Goal: Information Seeking & Learning: Learn about a topic

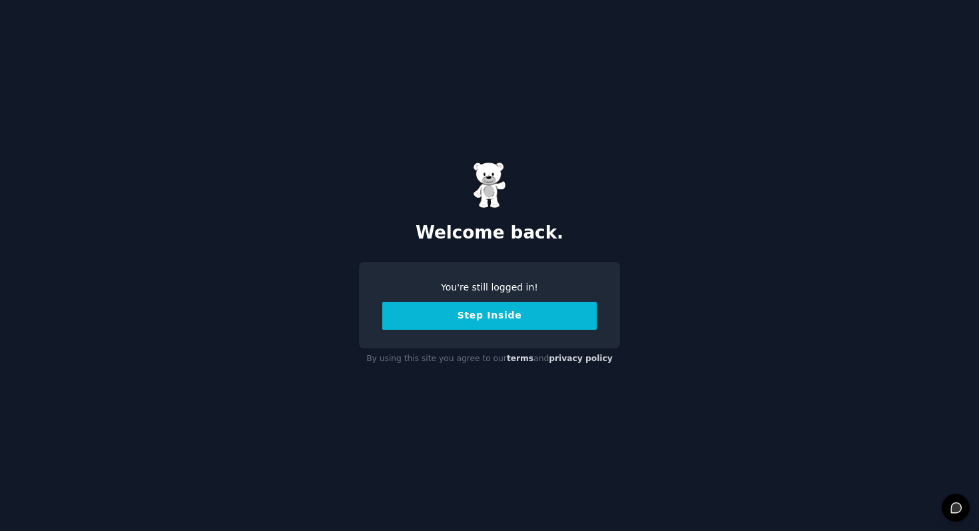
click at [460, 316] on button "Step Inside" at bounding box center [489, 316] width 215 height 28
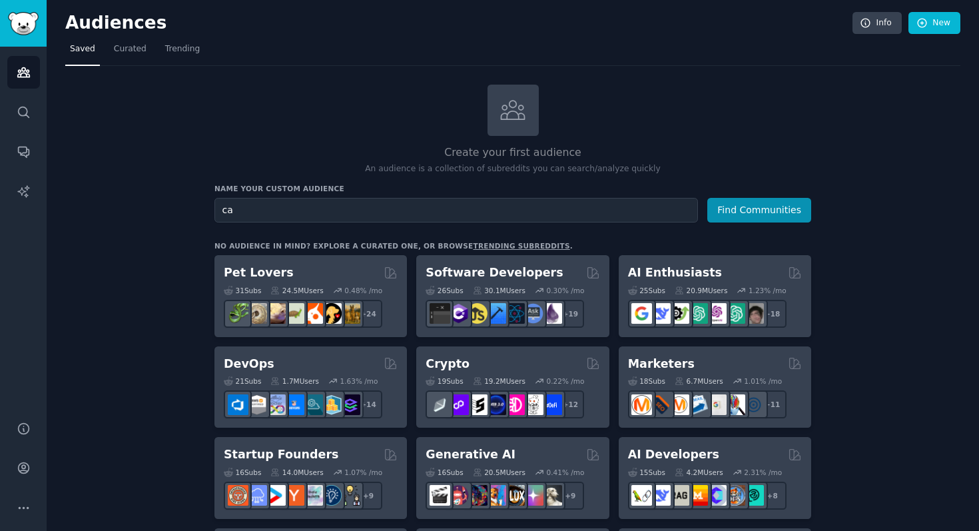
type input "c"
type input "online casino"
click at [707, 198] on button "Find Communities" at bounding box center [759, 210] width 104 height 25
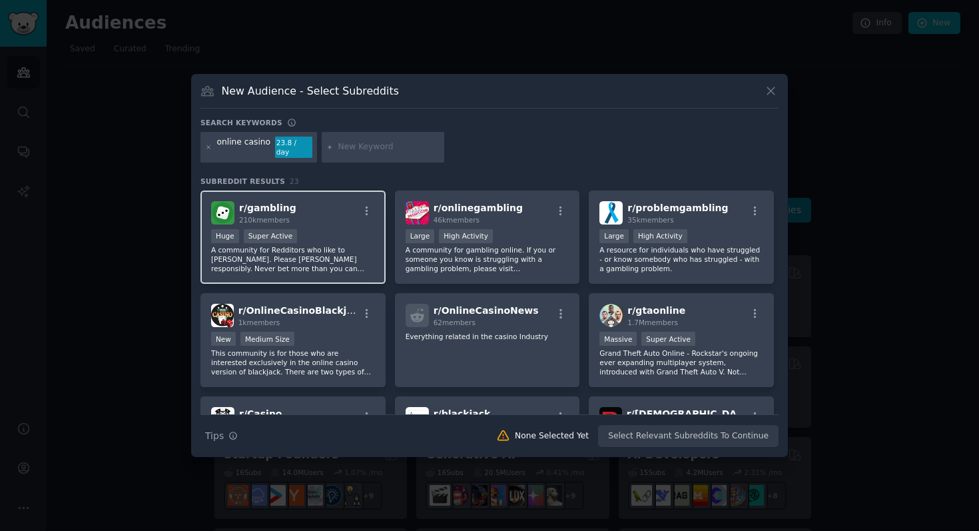
click at [259, 215] on div "210k members" at bounding box center [267, 219] width 57 height 9
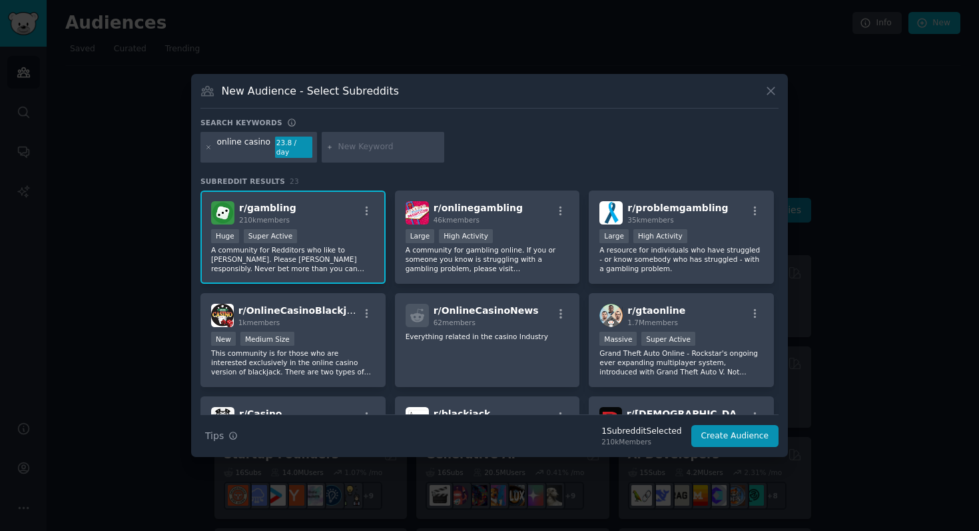
click at [332, 238] on div "Huge Super Active" at bounding box center [293, 237] width 164 height 17
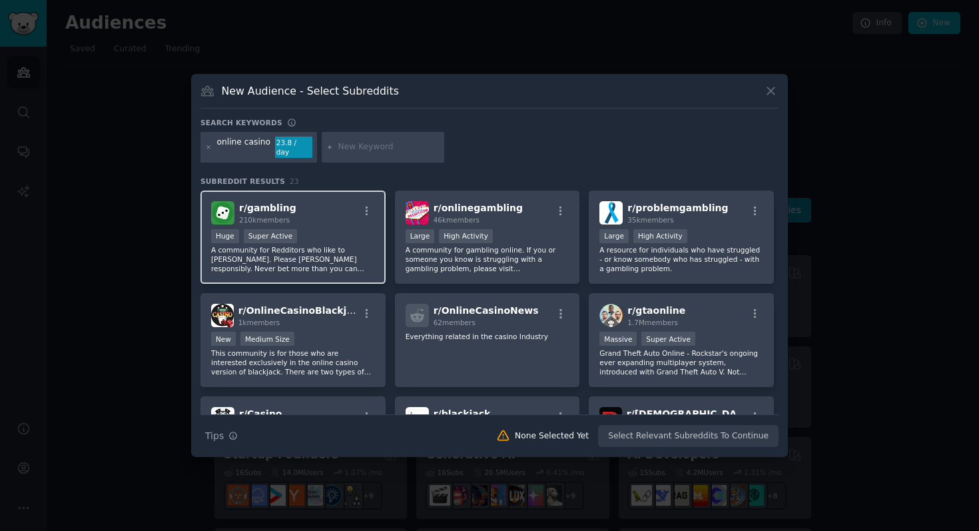
click at [332, 238] on div "Huge Super Active" at bounding box center [293, 237] width 164 height 17
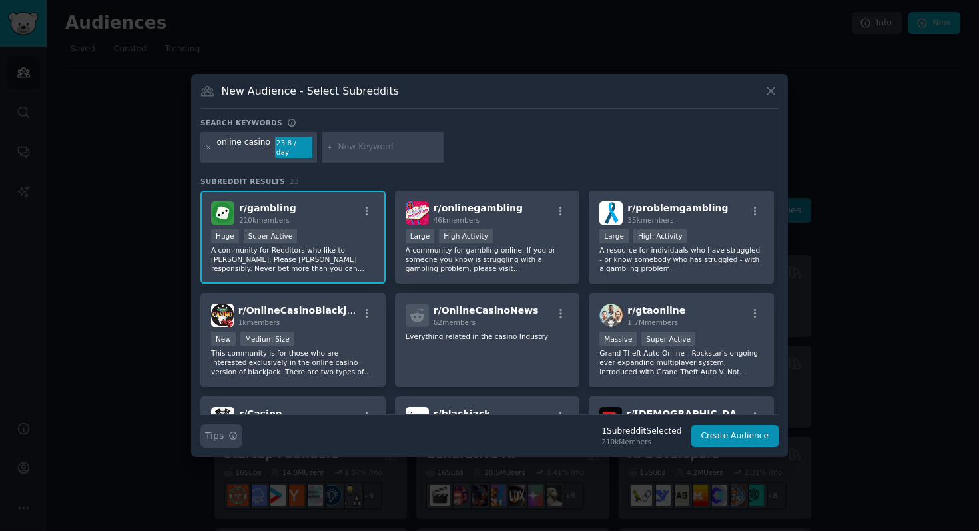
click at [226, 435] on button "Search Tips Tips" at bounding box center [222, 435] width 42 height 23
click at [717, 427] on button "Create Audience" at bounding box center [735, 436] width 88 height 23
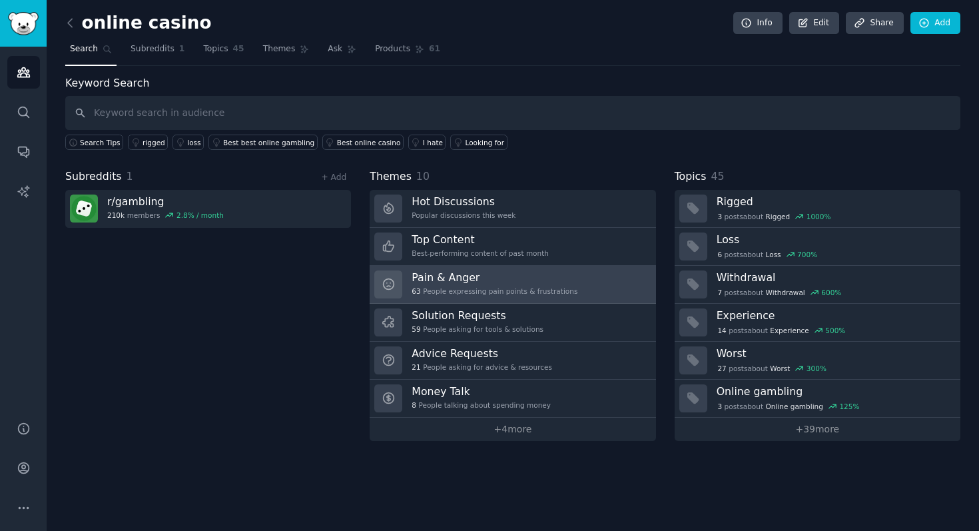
click at [539, 290] on div "63 People expressing pain points & frustrations" at bounding box center [495, 290] width 166 height 9
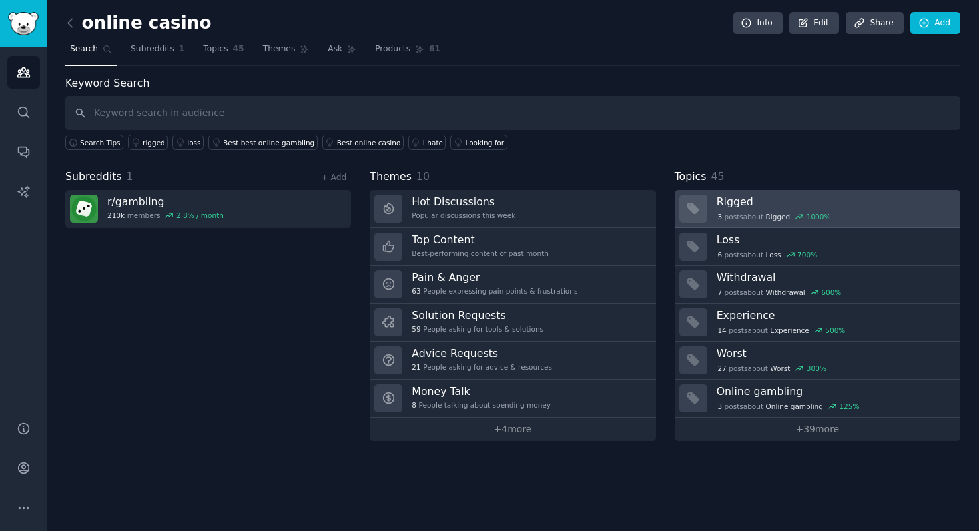
click at [754, 215] on div "3 post s about Rigged 1000 %" at bounding box center [775, 217] width 116 height 12
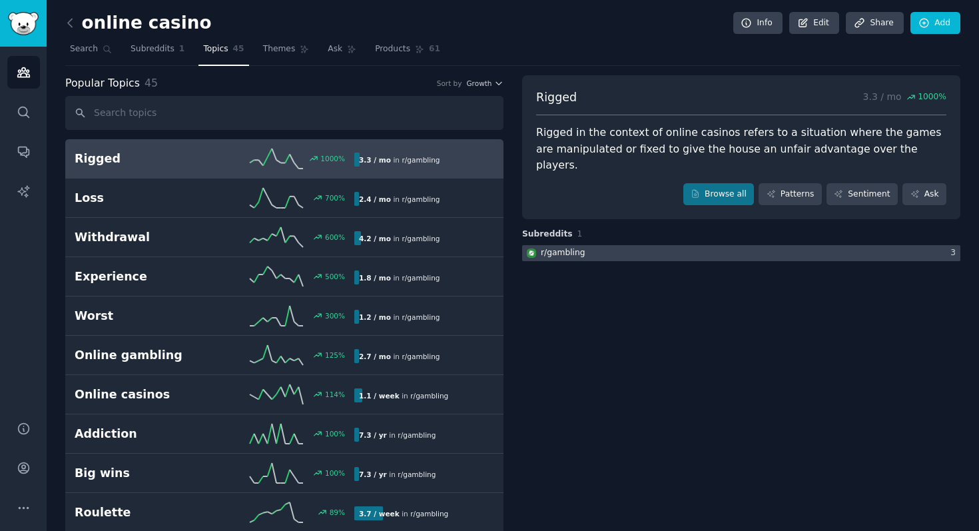
click at [637, 245] on div at bounding box center [741, 253] width 438 height 17
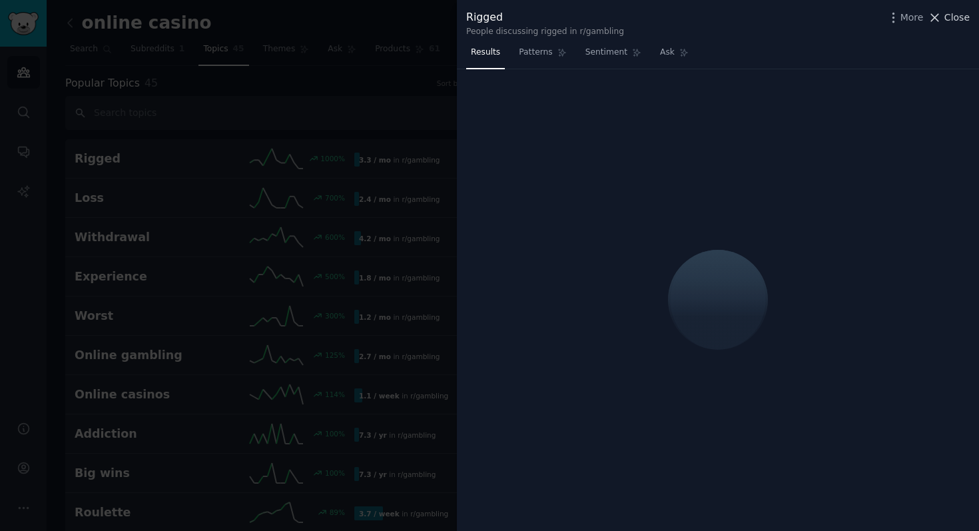
click at [959, 15] on span "Close" at bounding box center [957, 18] width 25 height 14
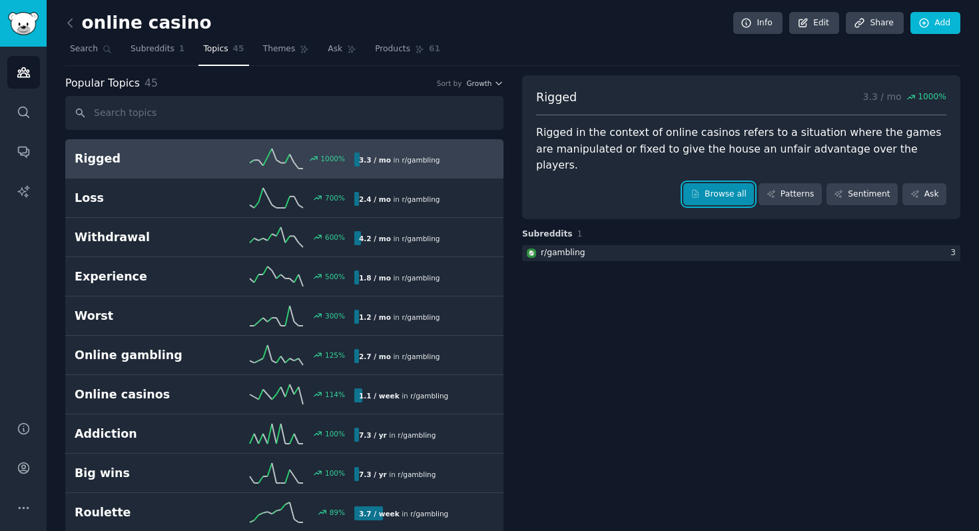
click at [737, 183] on link "Browse all" at bounding box center [718, 194] width 71 height 23
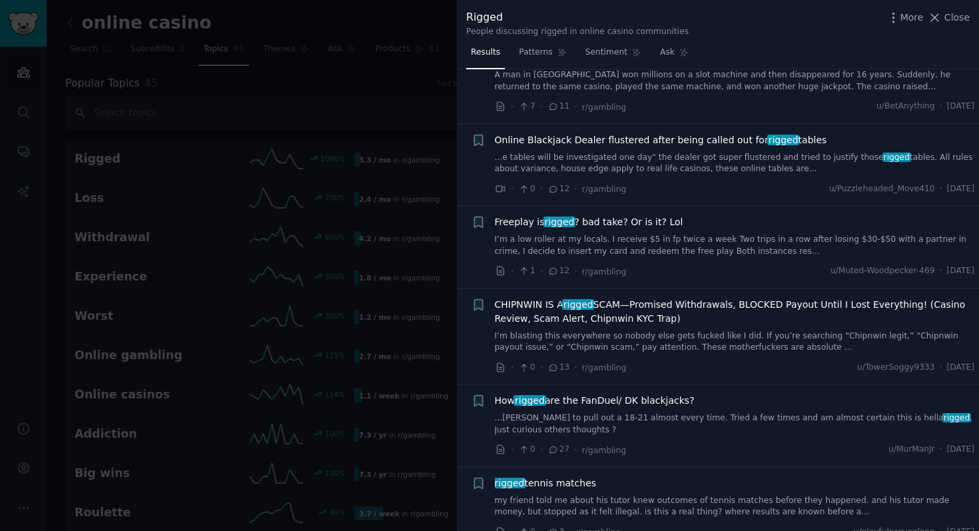
scroll to position [629, 0]
click at [315, 187] on div at bounding box center [489, 265] width 979 height 531
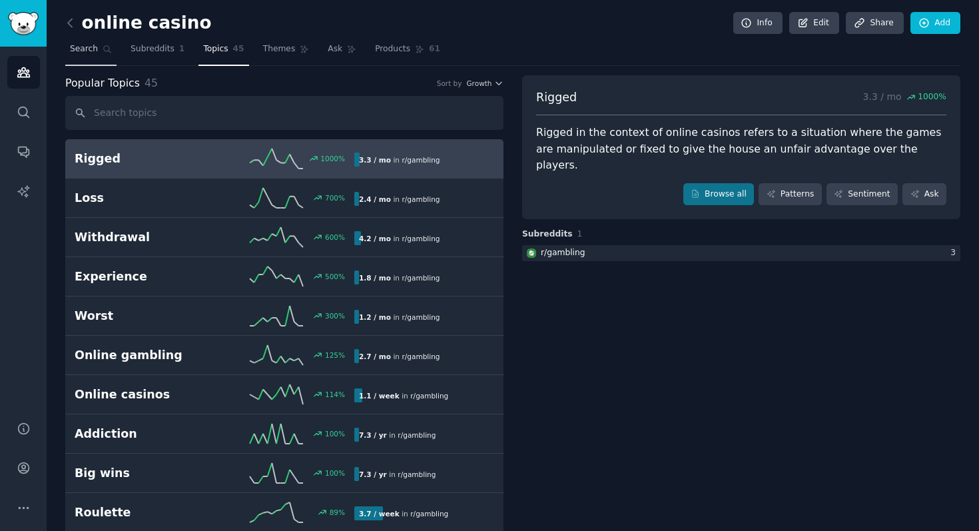
click at [87, 50] on span "Search" at bounding box center [84, 49] width 28 height 12
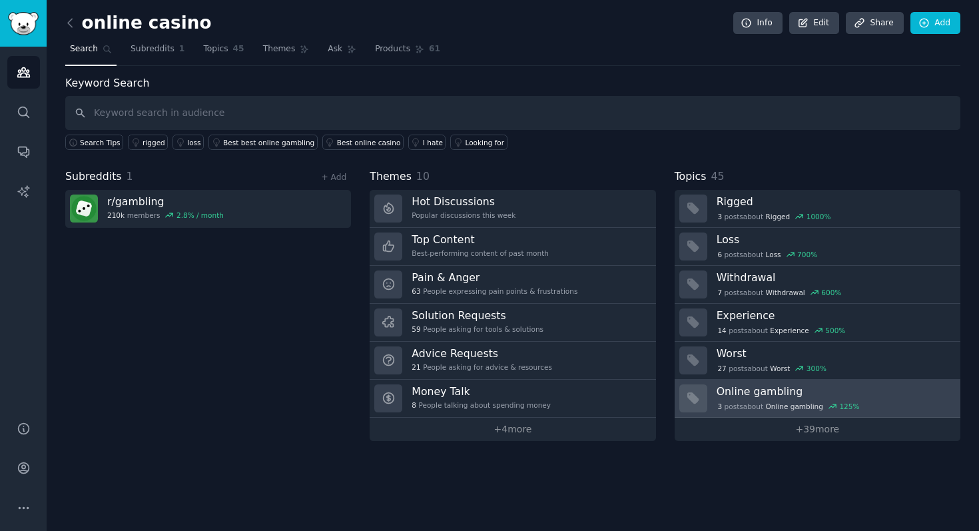
click at [820, 394] on h3 "Online gambling" at bounding box center [834, 391] width 234 height 14
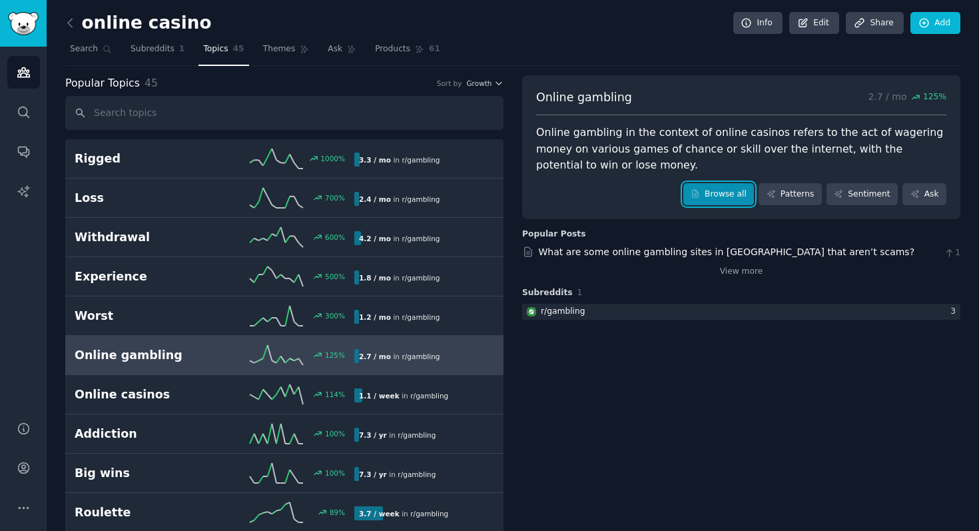
click at [722, 190] on link "Browse all" at bounding box center [718, 194] width 71 height 23
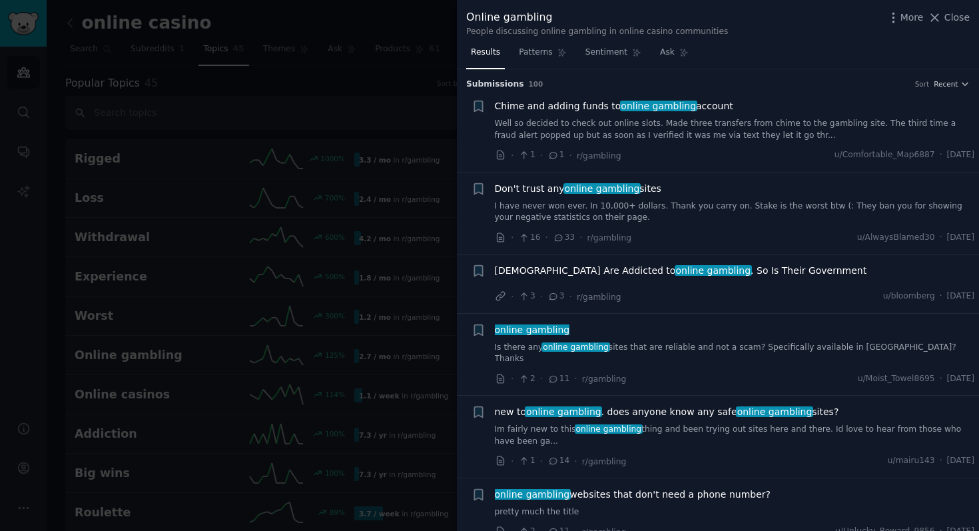
click at [432, 132] on div at bounding box center [489, 265] width 979 height 531
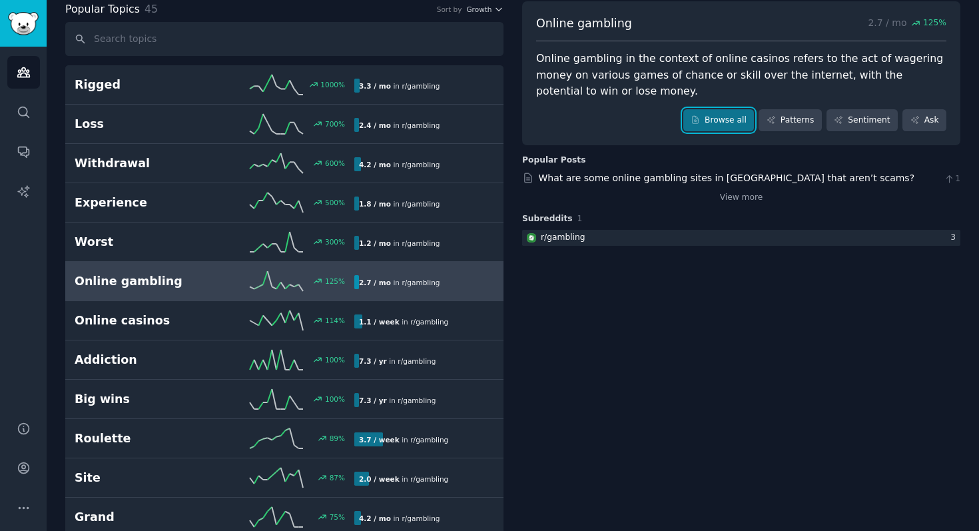
scroll to position [86, 0]
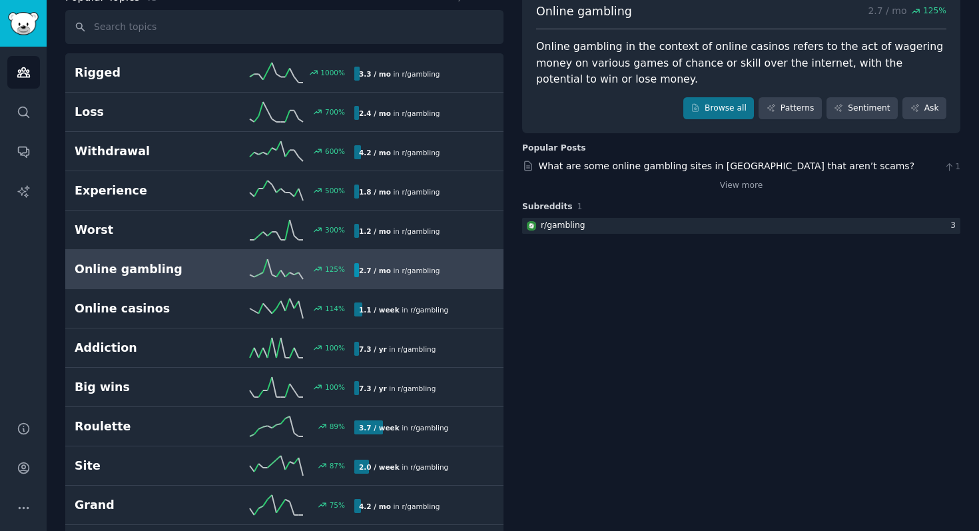
click at [386, 346] on div "7.3 / yr in r/ gambling" at bounding box center [397, 349] width 86 height 14
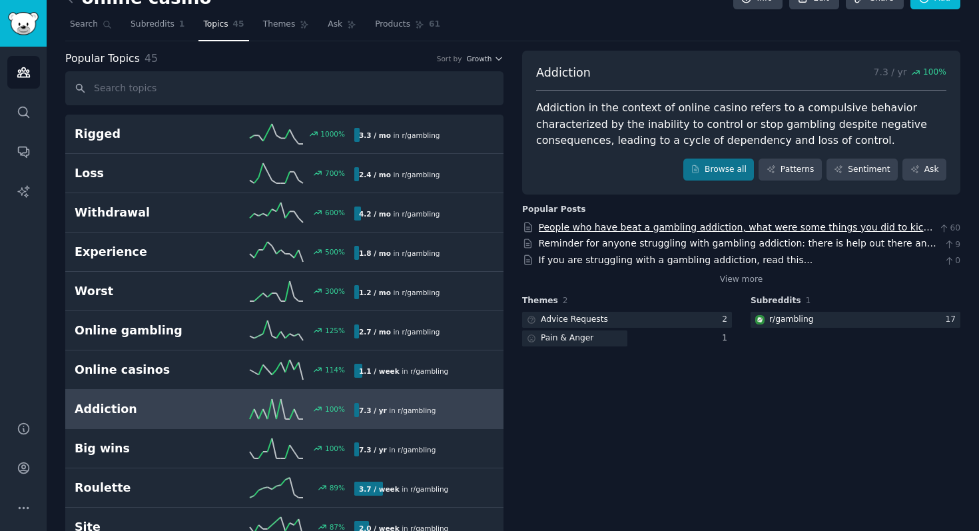
scroll to position [19, 0]
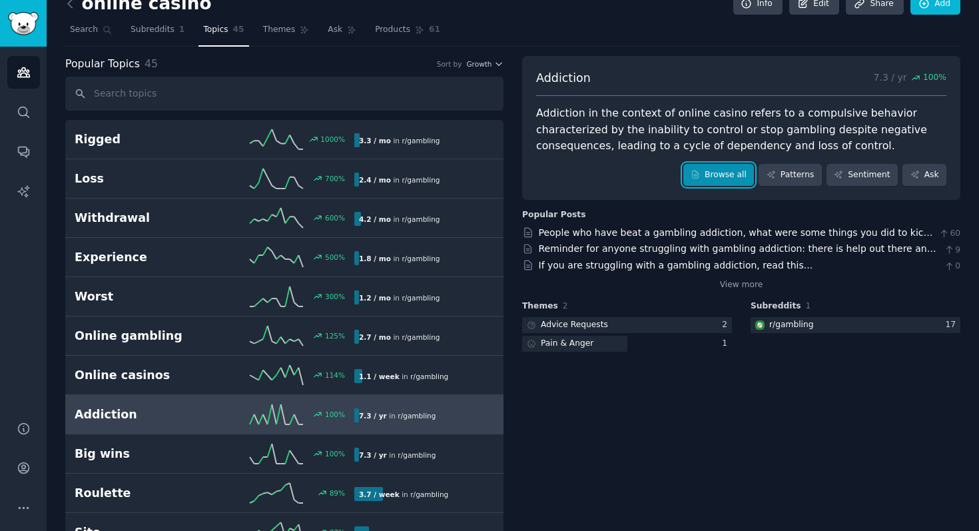
click at [716, 169] on link "Browse all" at bounding box center [718, 175] width 71 height 23
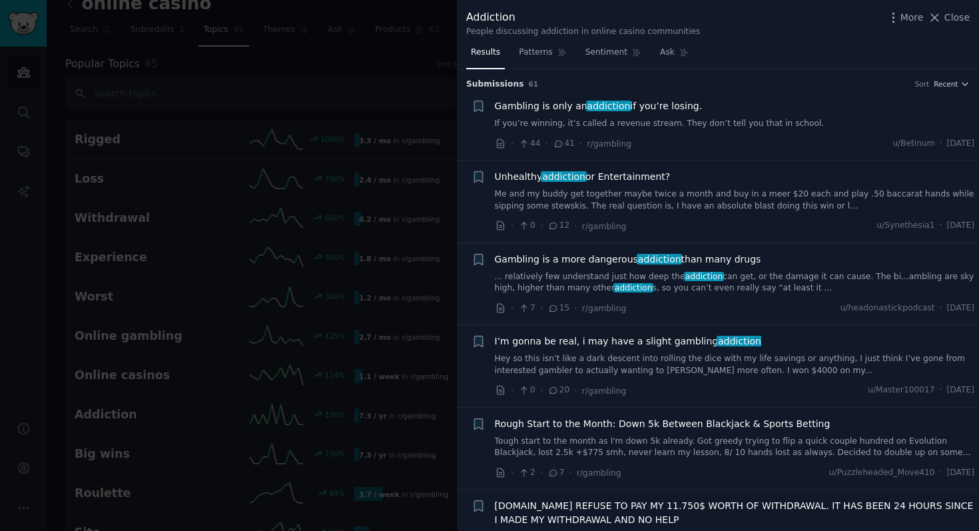
click at [650, 175] on span "Unhealthy addiction or Entertainment?" at bounding box center [583, 177] width 176 height 14
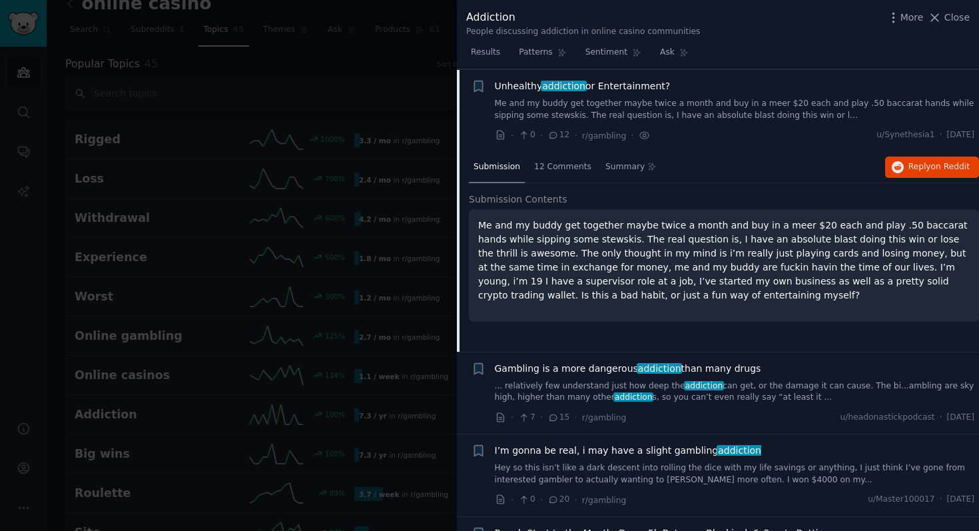
scroll to position [91, 0]
click at [909, 169] on span "Reply on Reddit" at bounding box center [939, 167] width 61 height 12
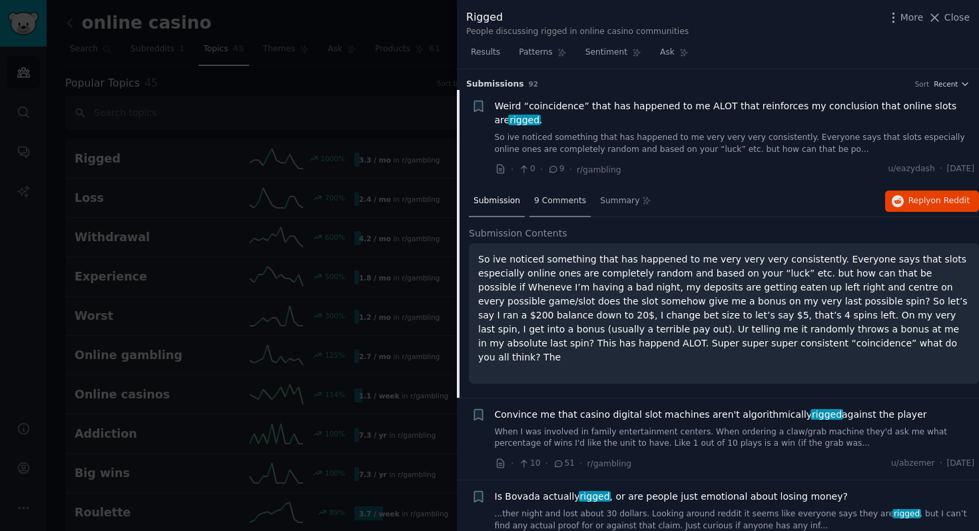
click at [568, 209] on div "9 Comments" at bounding box center [560, 202] width 61 height 32
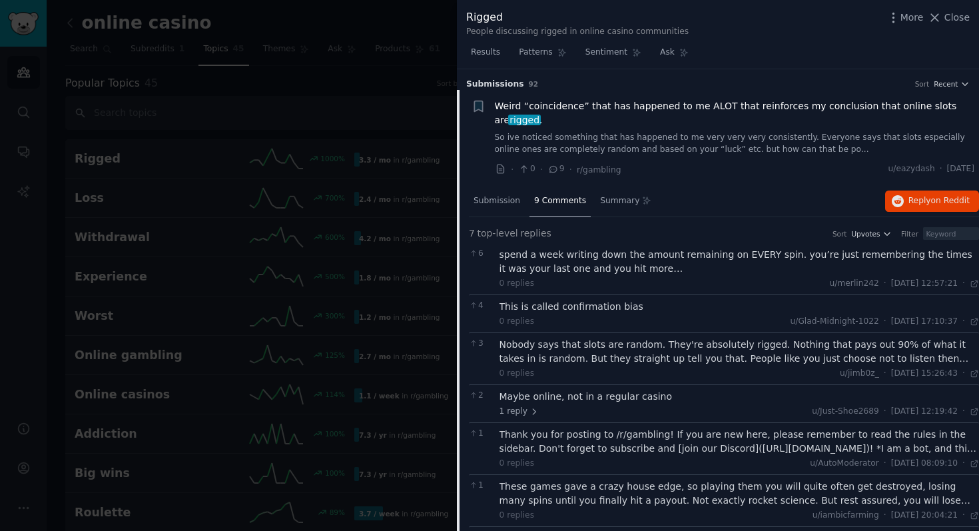
click at [545, 104] on span "Weird “coincidence” that has happened to me ALOT that reinforces my conclusion …" at bounding box center [735, 113] width 480 height 28
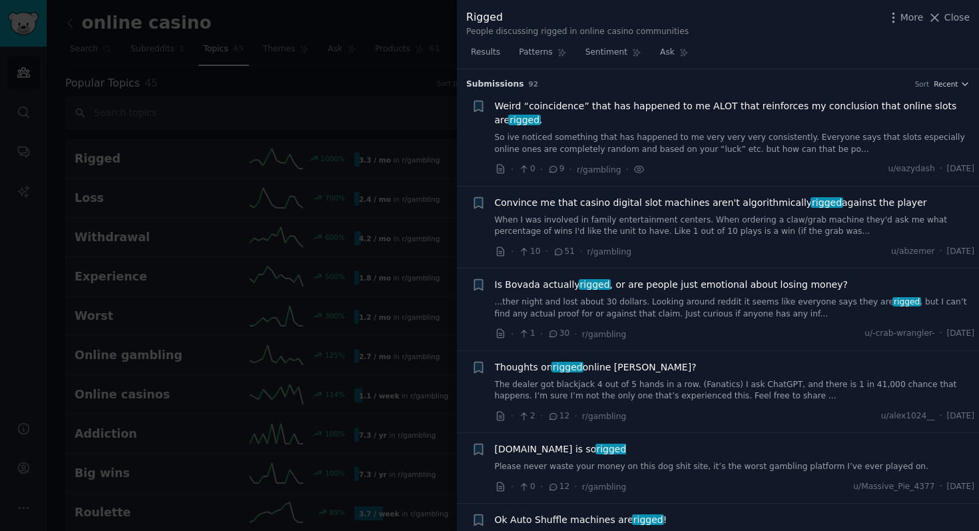
scroll to position [21, 0]
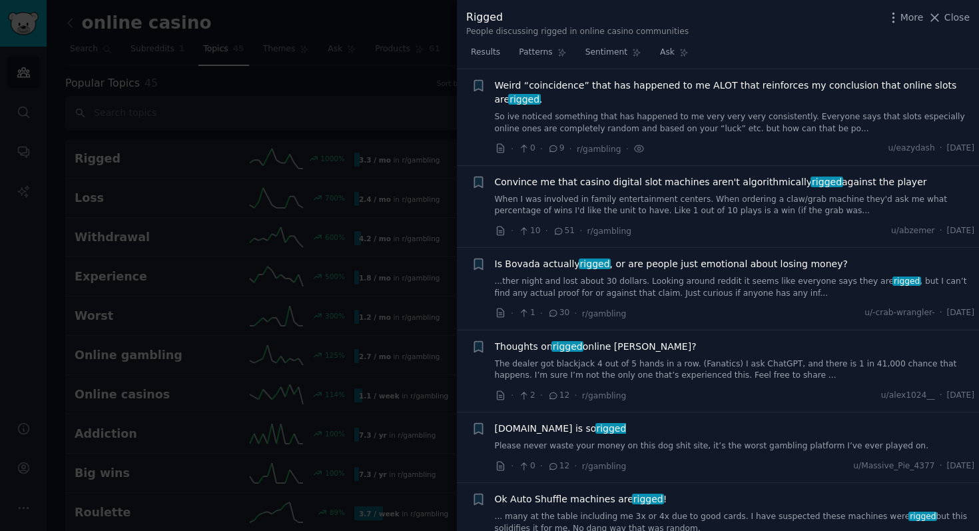
click at [543, 88] on span "Weird “coincidence” that has happened to me ALOT that reinforces my conclusion …" at bounding box center [735, 93] width 480 height 28
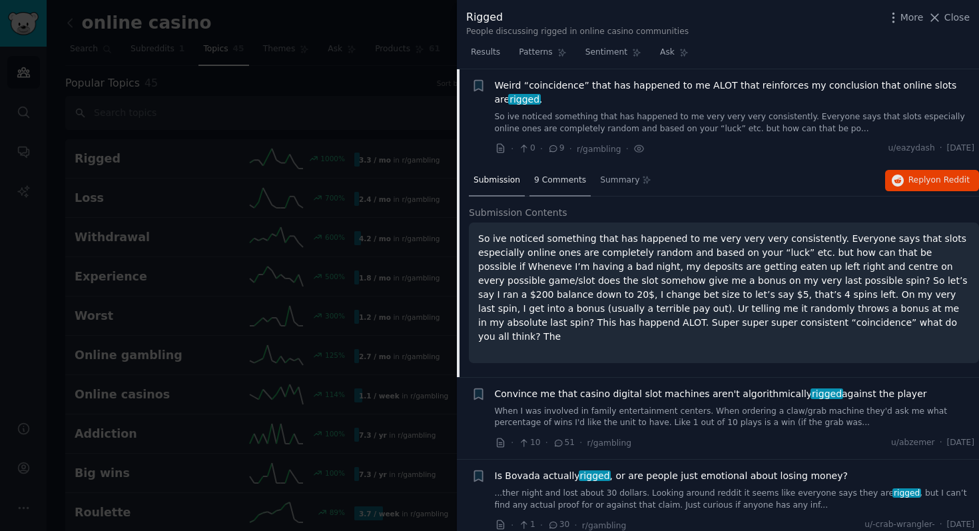
click at [563, 177] on span "9 Comments" at bounding box center [560, 181] width 52 height 12
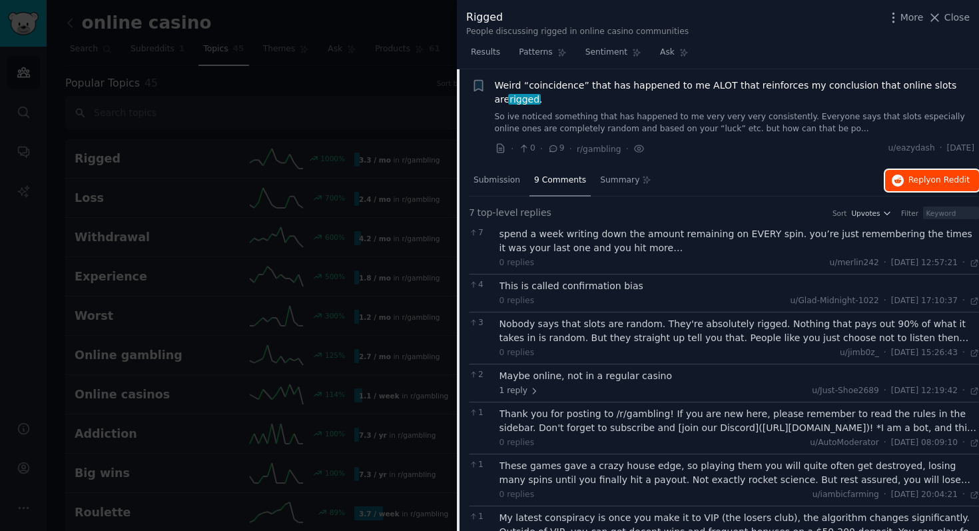
click at [897, 181] on icon "button" at bounding box center [898, 181] width 12 height 12
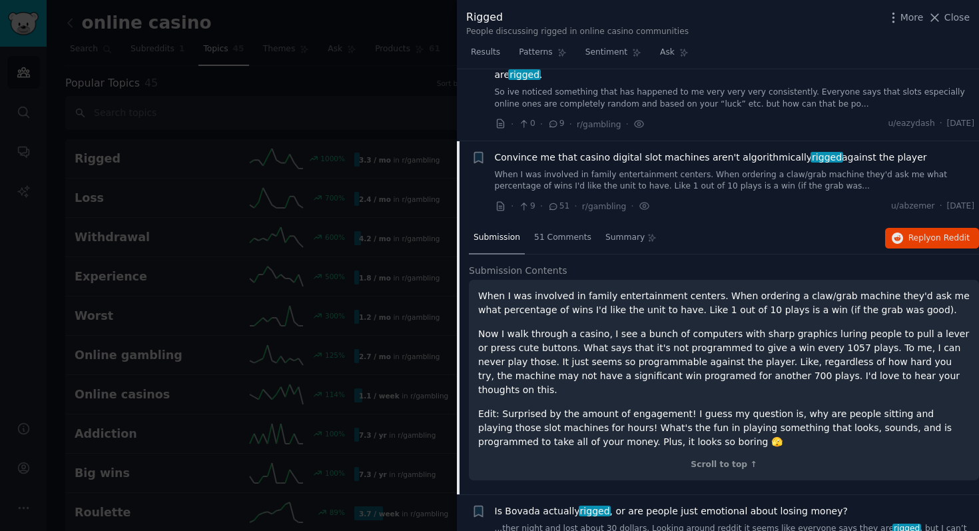
scroll to position [55, 0]
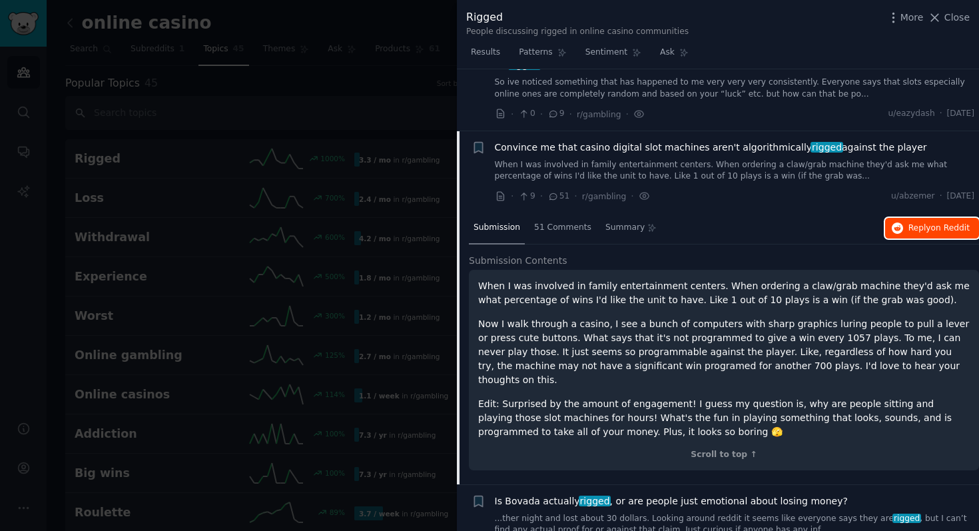
click at [949, 229] on span "on Reddit" at bounding box center [950, 227] width 39 height 9
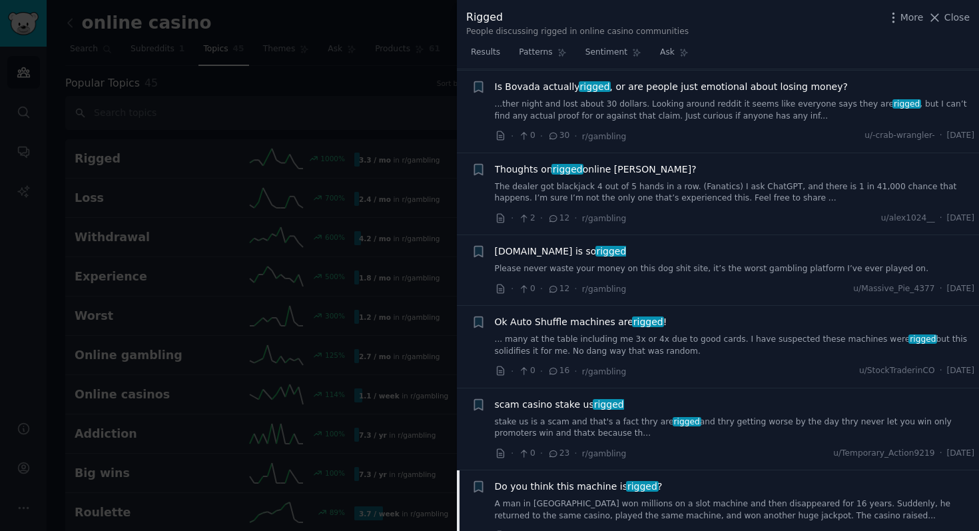
scroll to position [200, 0]
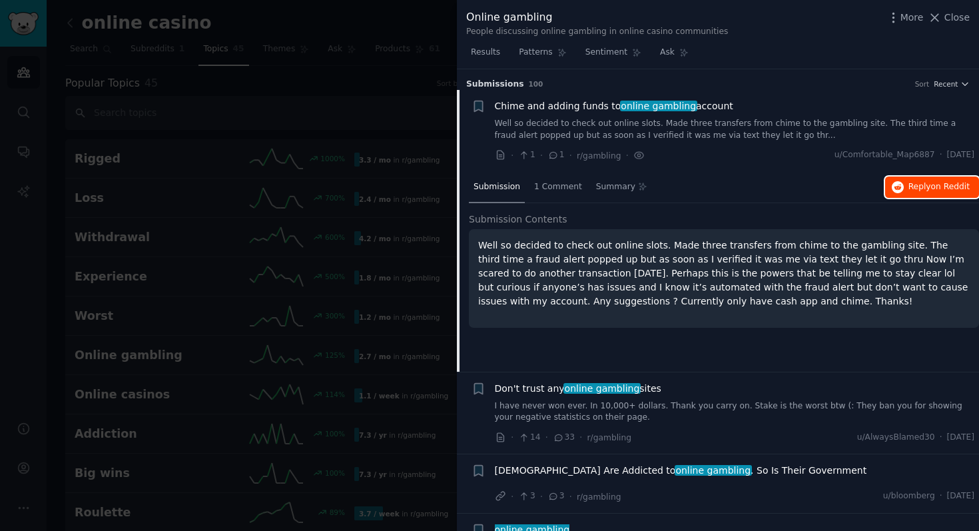
click at [923, 186] on span "Reply on Reddit" at bounding box center [939, 187] width 61 height 12
